Goal: Use online tool/utility: Utilize a website feature to perform a specific function

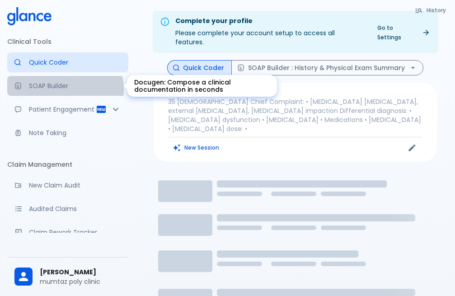
click at [65, 89] on p "SOAP Builder" at bounding box center [75, 85] width 92 height 9
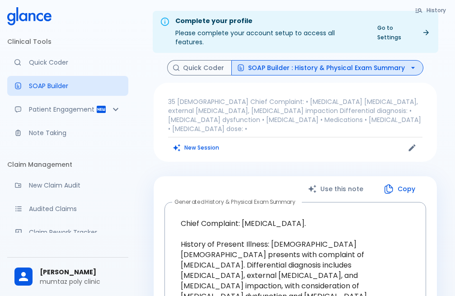
click at [185, 97] on p "35 [DEMOGRAPHIC_DATA] Chief Complaint: • [MEDICAL_DATA] [MEDICAL_DATA], externa…" at bounding box center [295, 115] width 254 height 36
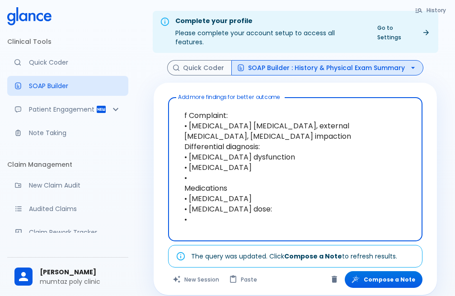
type textarea "Complaint: • [MEDICAL_DATA] [MEDICAL_DATA], external [MEDICAL_DATA], [MEDICAL_D…"
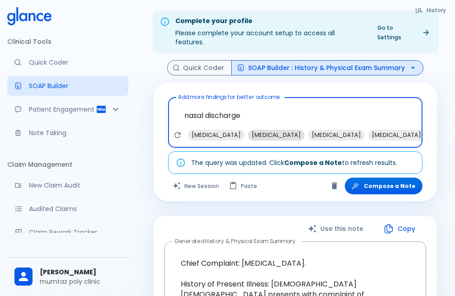
click at [255, 130] on span "[MEDICAL_DATA]" at bounding box center [276, 135] width 56 height 10
type textarea "nasal discharge, [MEDICAL_DATA]"
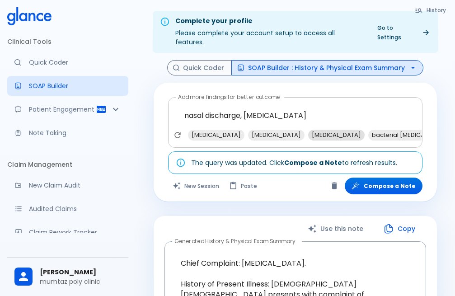
drag, startPoint x: 403, startPoint y: 124, endPoint x: 318, endPoint y: 130, distance: 84.7
click at [293, 132] on div "[MEDICAL_DATA] [MEDICAL_DATA] [MEDICAL_DATA] bacterial [MEDICAL_DATA] [MEDICAL_…" at bounding box center [296, 138] width 251 height 16
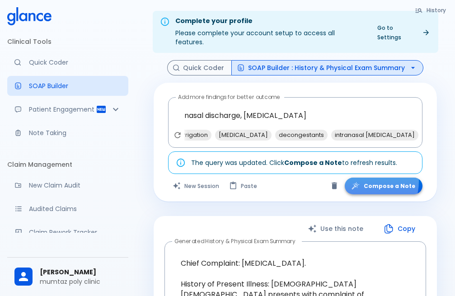
click at [367, 177] on button "Compose a Note" at bounding box center [384, 185] width 78 height 17
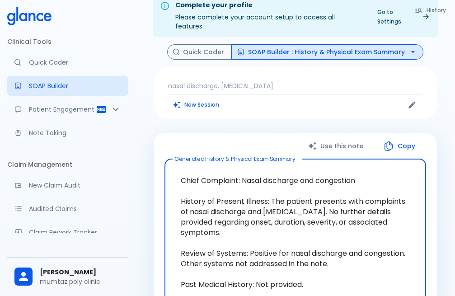
scroll to position [0, 0]
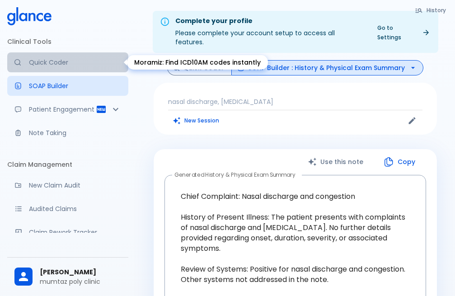
click at [70, 59] on p "Quick Coder" at bounding box center [75, 62] width 92 height 9
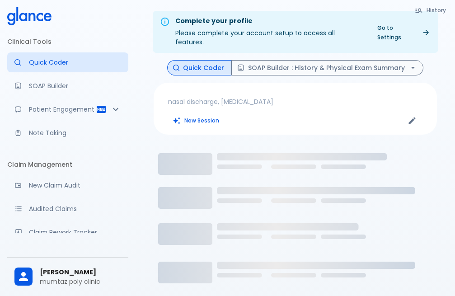
click at [299, 97] on p "nasal discharge, [MEDICAL_DATA]" at bounding box center [295, 101] width 254 height 9
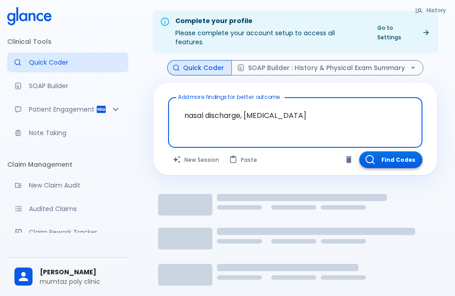
click at [387, 153] on button "Find Codes" at bounding box center [390, 159] width 63 height 17
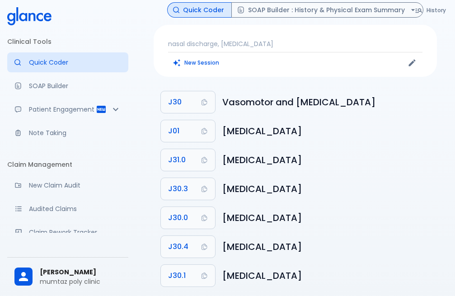
scroll to position [65, 0]
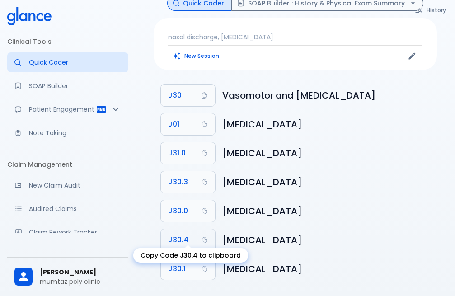
click at [202, 229] on button "J30.4" at bounding box center [188, 240] width 54 height 22
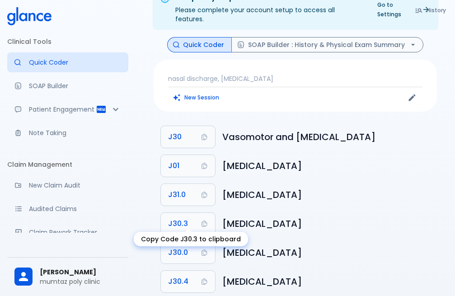
scroll to position [0, 0]
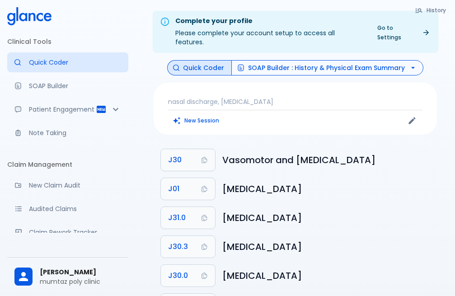
click at [300, 60] on button "SOAP Builder : History & Physical Exam Summary" at bounding box center [327, 68] width 192 height 16
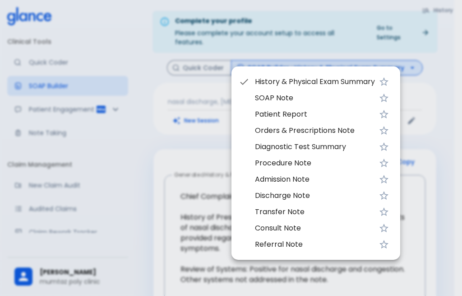
click at [291, 163] on span "Procedure Note" at bounding box center [315, 163] width 120 height 11
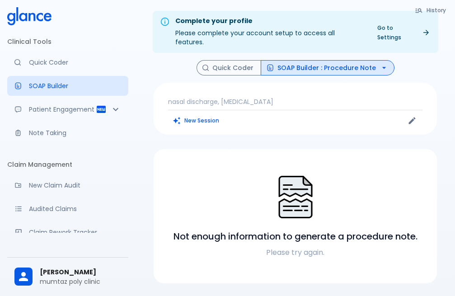
click at [300, 88] on div "nasal discharge, [MEDICAL_DATA] New Session" at bounding box center [295, 109] width 283 height 52
click at [298, 97] on p "nasal discharge, [MEDICAL_DATA]" at bounding box center [295, 101] width 254 height 9
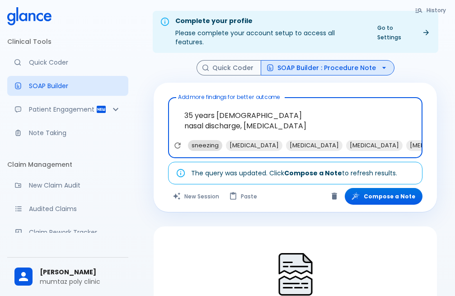
click at [201, 140] on span "sneezing" at bounding box center [205, 145] width 34 height 10
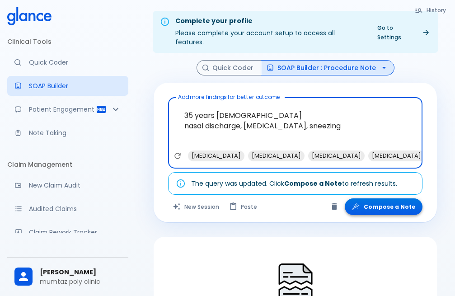
type textarea "35 years [DEMOGRAPHIC_DATA] nasal discharge, [MEDICAL_DATA], sneezing"
click at [395, 198] on button "Compose a Note" at bounding box center [384, 206] width 78 height 17
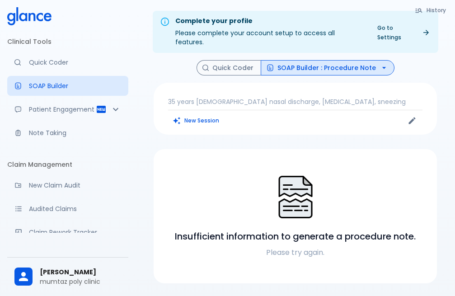
click at [352, 97] on p "35 years [DEMOGRAPHIC_DATA] nasal discharge, [MEDICAL_DATA], sneezing" at bounding box center [295, 101] width 254 height 9
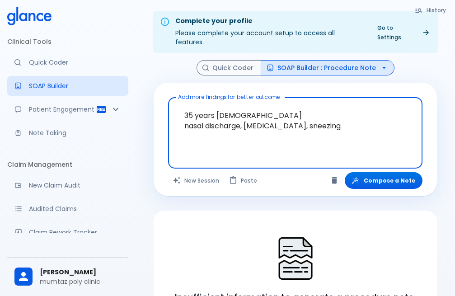
click at [356, 126] on textarea "35 years [DEMOGRAPHIC_DATA] nasal discharge, [MEDICAL_DATA], sneezing" at bounding box center [295, 125] width 242 height 49
type textarea "35 years [DEMOGRAPHIC_DATA] nasal discharge, [MEDICAL_DATA], sneezing"
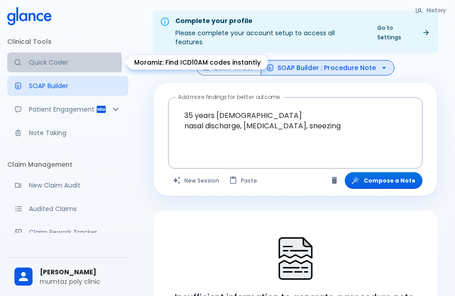
click at [55, 63] on p "Quick Coder" at bounding box center [75, 62] width 92 height 9
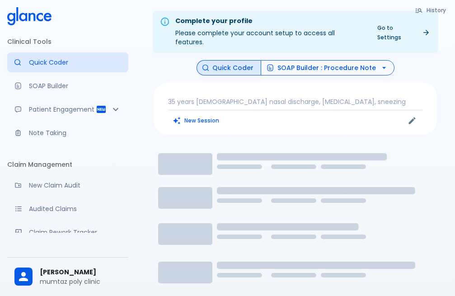
click at [360, 60] on button "SOAP Builder : Procedure Note" at bounding box center [328, 68] width 134 height 16
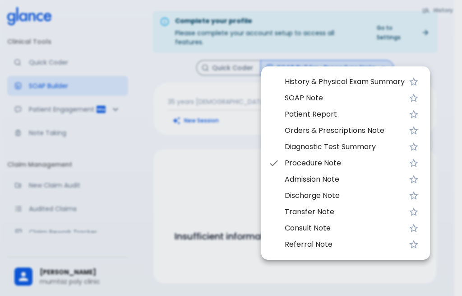
click at [216, 10] on div at bounding box center [231, 148] width 462 height 296
